Goal: Find specific page/section: Find specific page/section

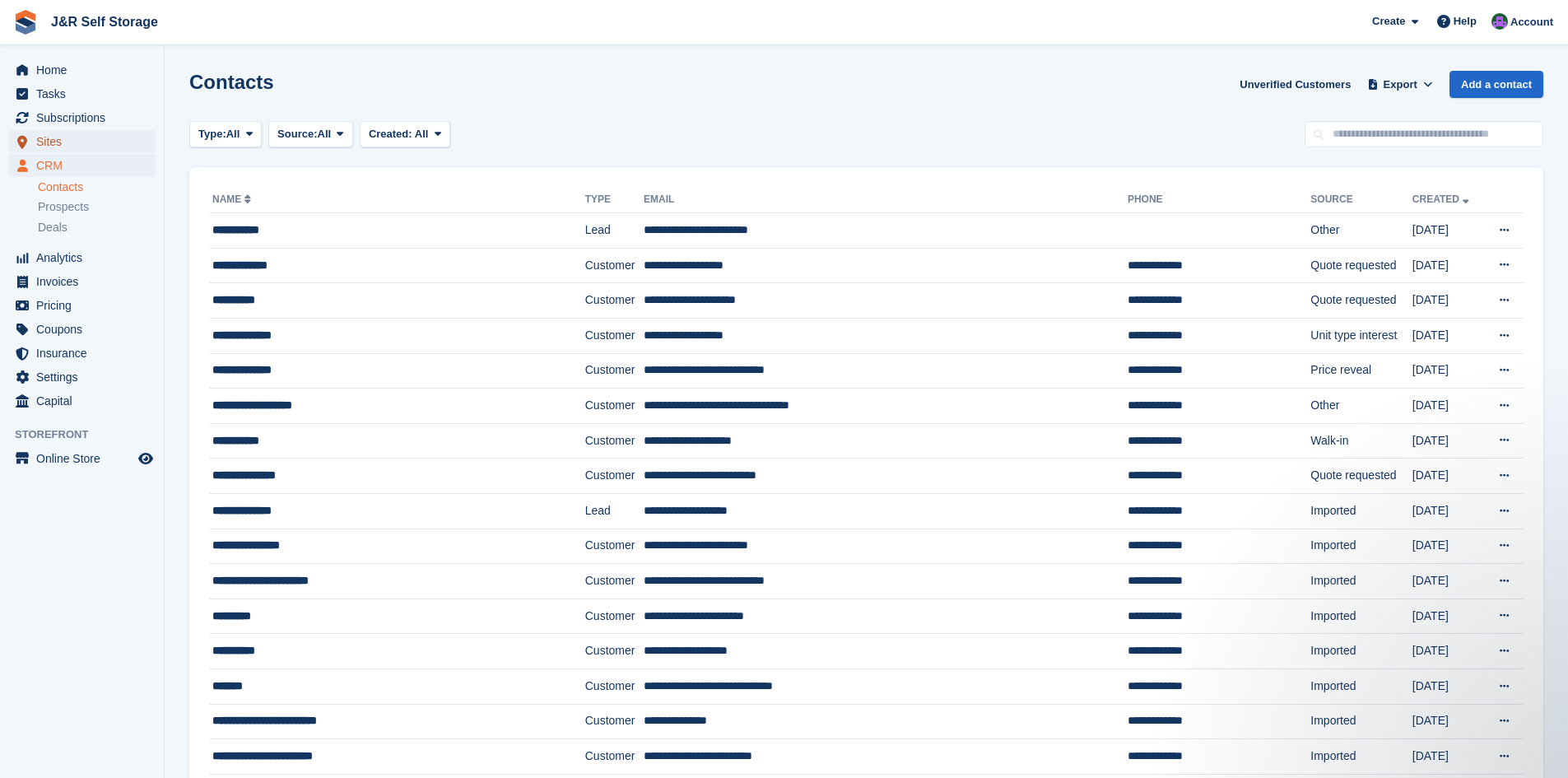
click at [48, 136] on span "Sites" at bounding box center [86, 142] width 99 height 23
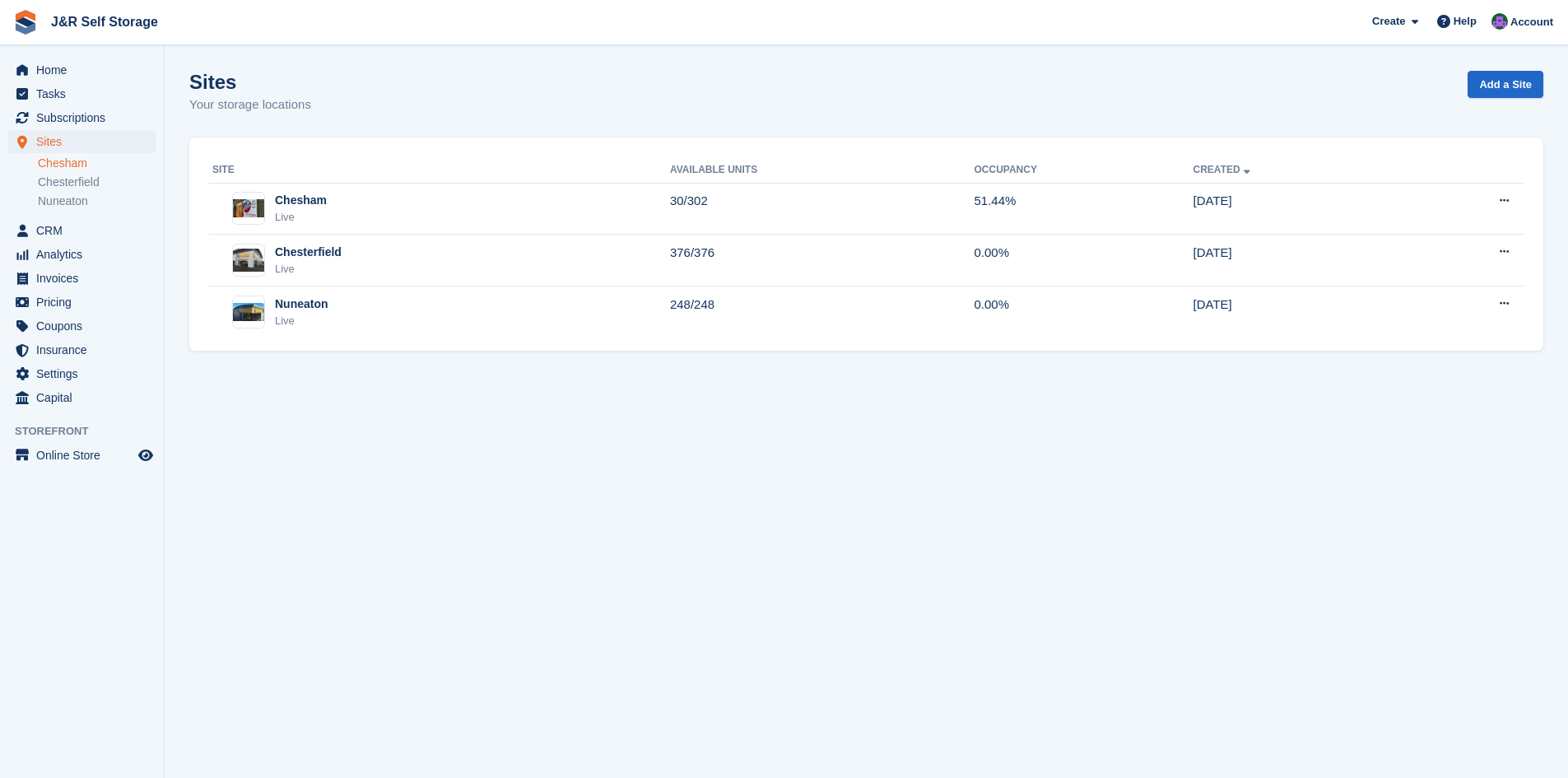
click at [51, 160] on link "Chesham" at bounding box center [97, 163] width 118 height 16
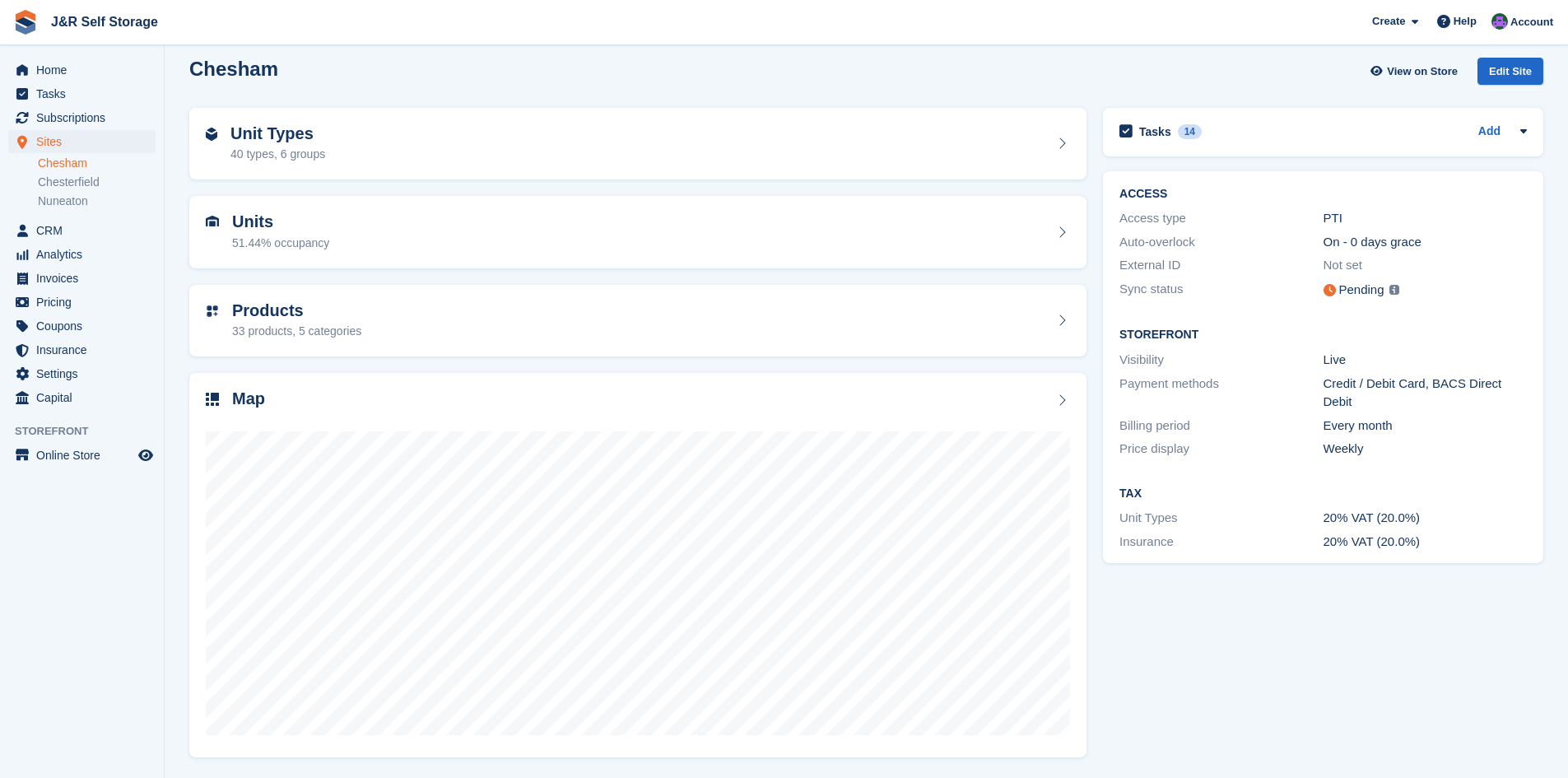
scroll to position [13, 0]
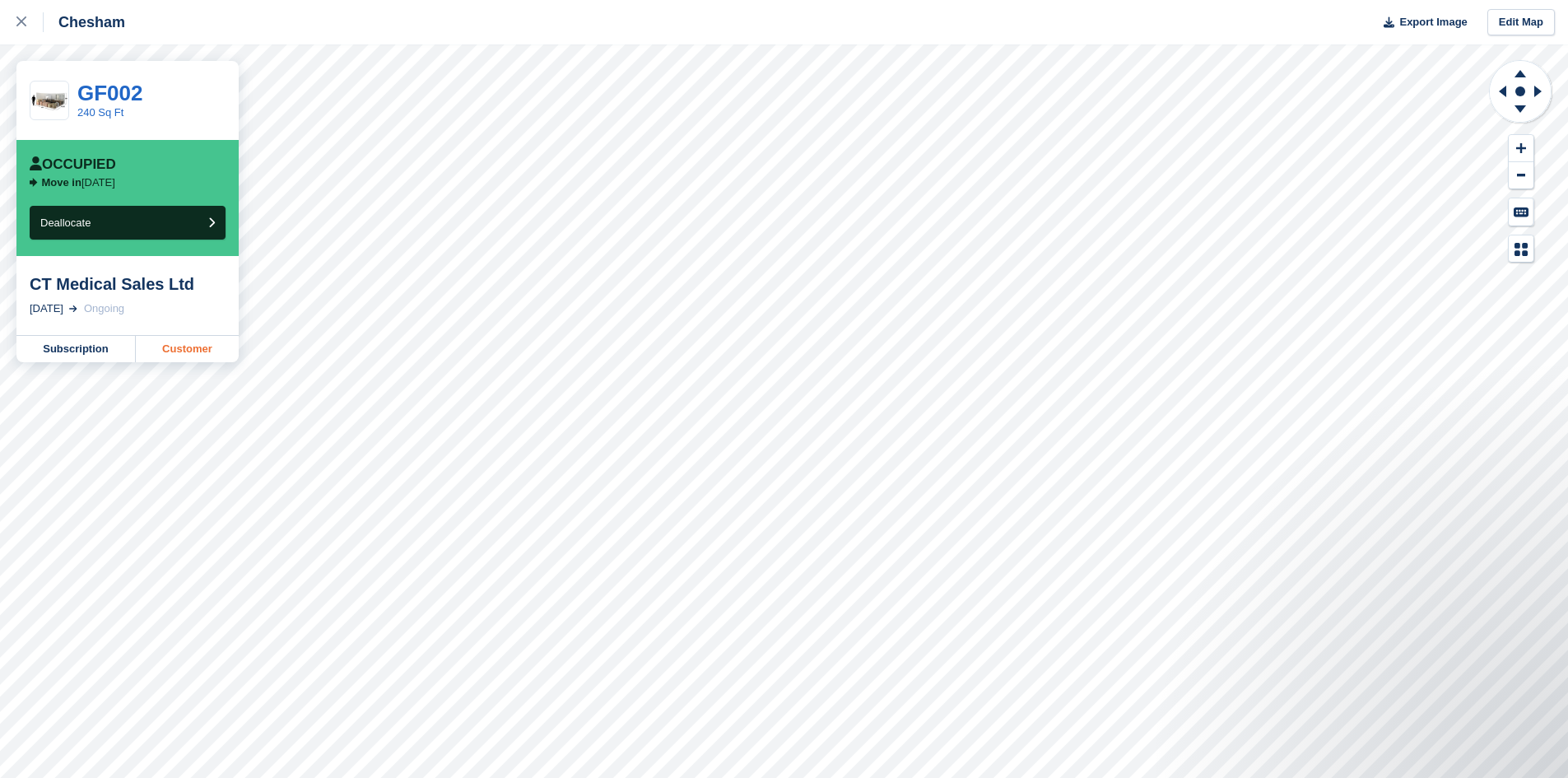
click at [203, 343] on link "Customer" at bounding box center [188, 349] width 103 height 27
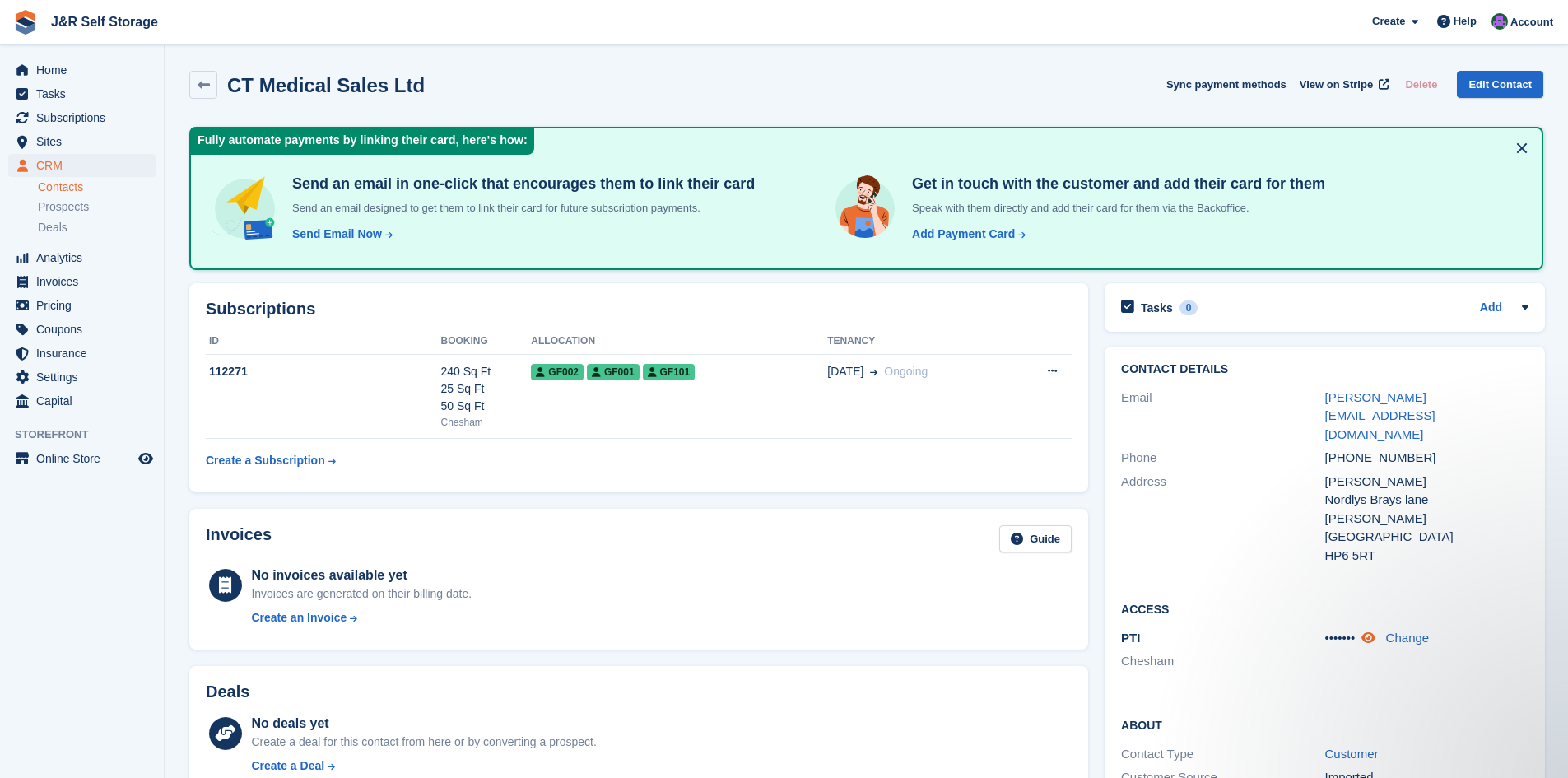
click at [1368, 631] on icon at bounding box center [1368, 637] width 14 height 12
